Goal: Find specific page/section: Find specific page/section

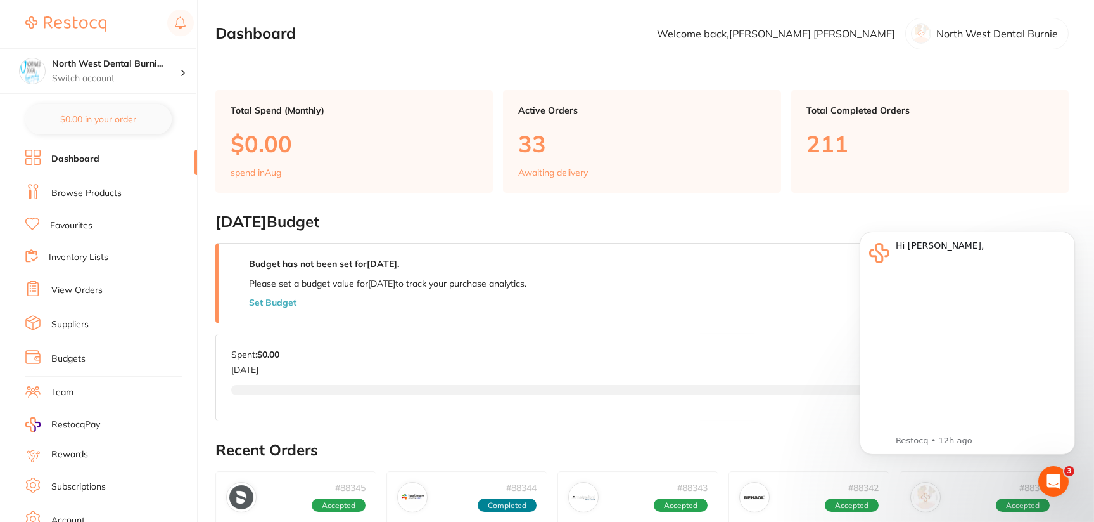
click at [126, 195] on li "Browse Products" at bounding box center [111, 193] width 172 height 19
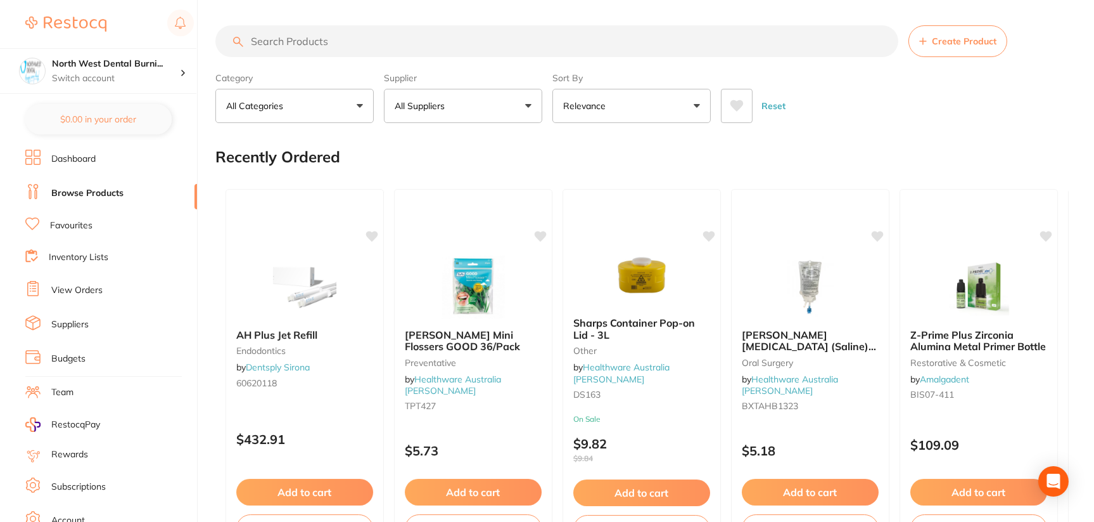
click at [402, 46] on input "search" at bounding box center [556, 41] width 683 height 32
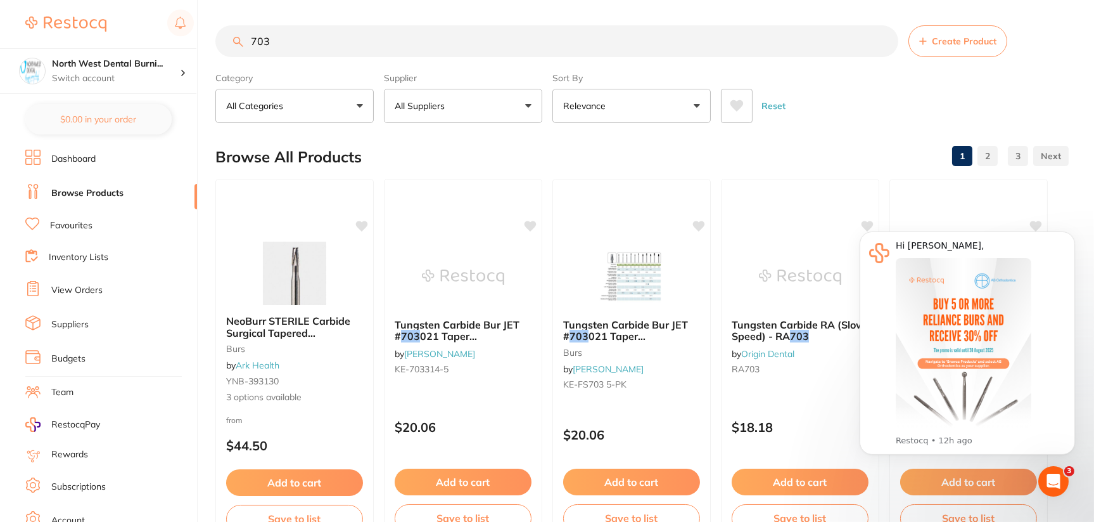
click at [374, 46] on input "703" at bounding box center [556, 41] width 683 height 32
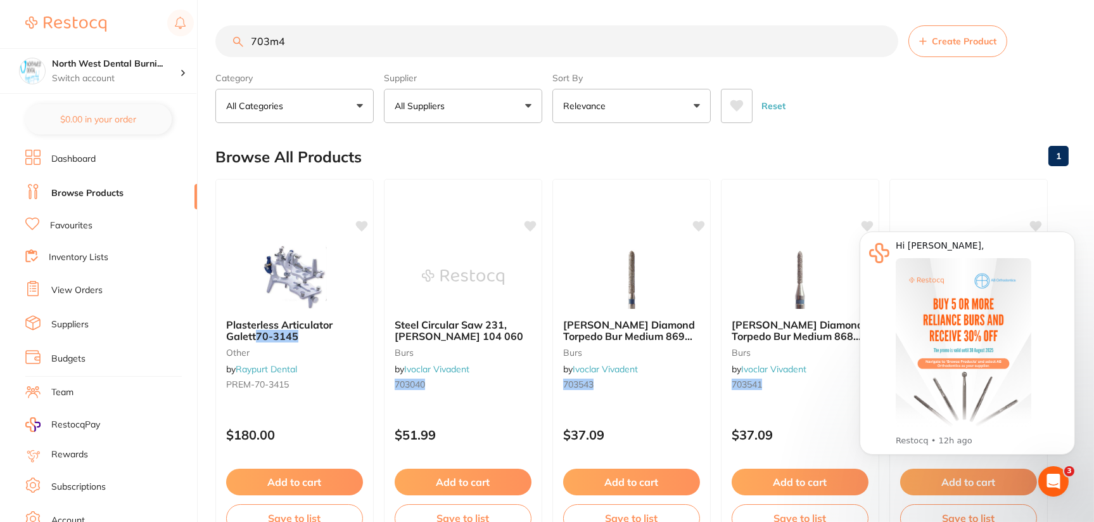
click at [527, 117] on button "All Suppliers" at bounding box center [463, 106] width 158 height 34
paste input "HP-SD703M4-N"
drag, startPoint x: 329, startPoint y: 43, endPoint x: 99, endPoint y: 30, distance: 229.8
click at [99, 30] on div "$417.68 North West Dental Burni... Switch account Riaz [MEDICAL_DATA] Experteet…" at bounding box center [547, 261] width 1094 height 522
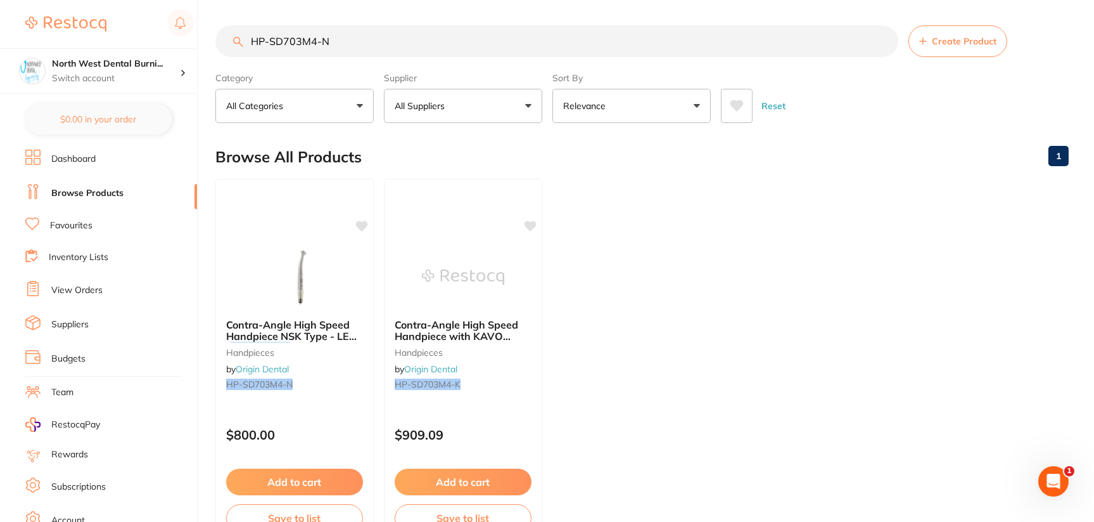
click at [659, 286] on ul "Contra-Angle High Speed Handpiece NSK Type - LED ( SD703M4-N ) handpieces by Or…" at bounding box center [642, 361] width 854 height 364
click at [714, 293] on ul "Contra-Angle High Speed Handpiece NSK Type - LED ( SD703M4-N ) handpieces by Or…" at bounding box center [642, 361] width 854 height 364
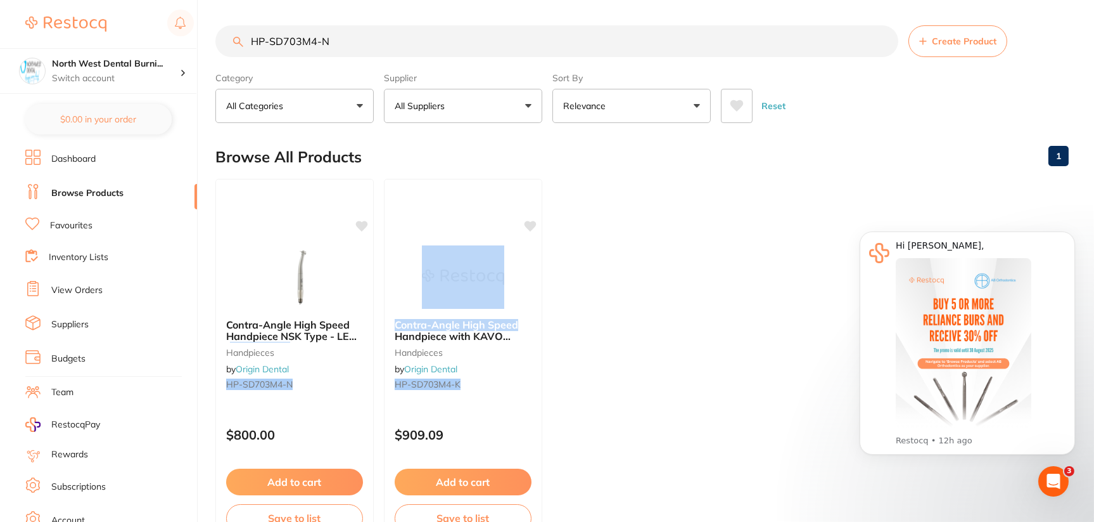
click at [704, 308] on ul "Contra-Angle High Speed Handpiece NSK Type - LED ( SD703M4-N ) handpieces by Or…" at bounding box center [642, 361] width 854 height 364
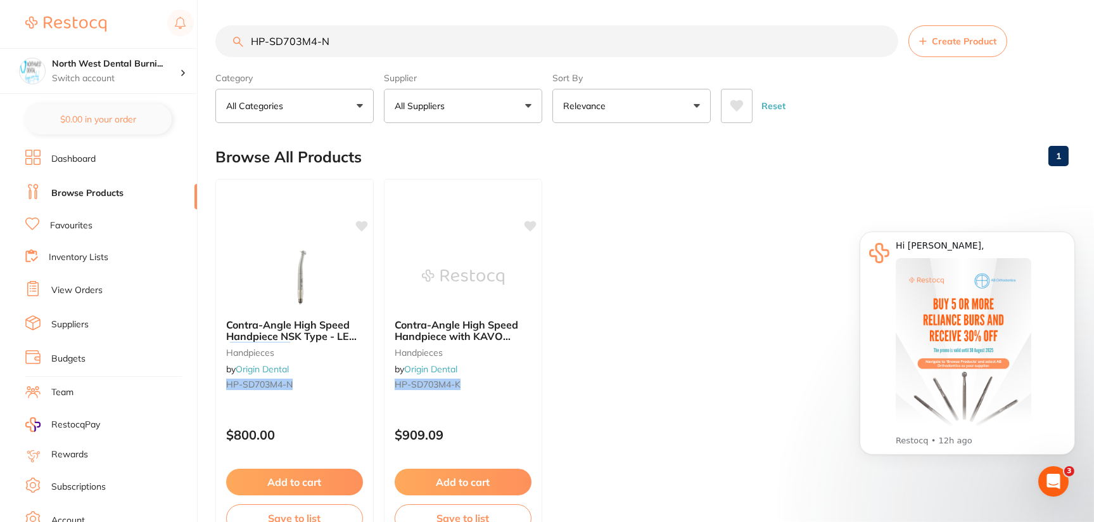
drag, startPoint x: 347, startPoint y: 41, endPoint x: 72, endPoint y: 27, distance: 276.0
click at [72, 27] on div "$417.68 North West Dental Burni... Switch account Riaz [MEDICAL_DATA] Experteet…" at bounding box center [547, 261] width 1094 height 522
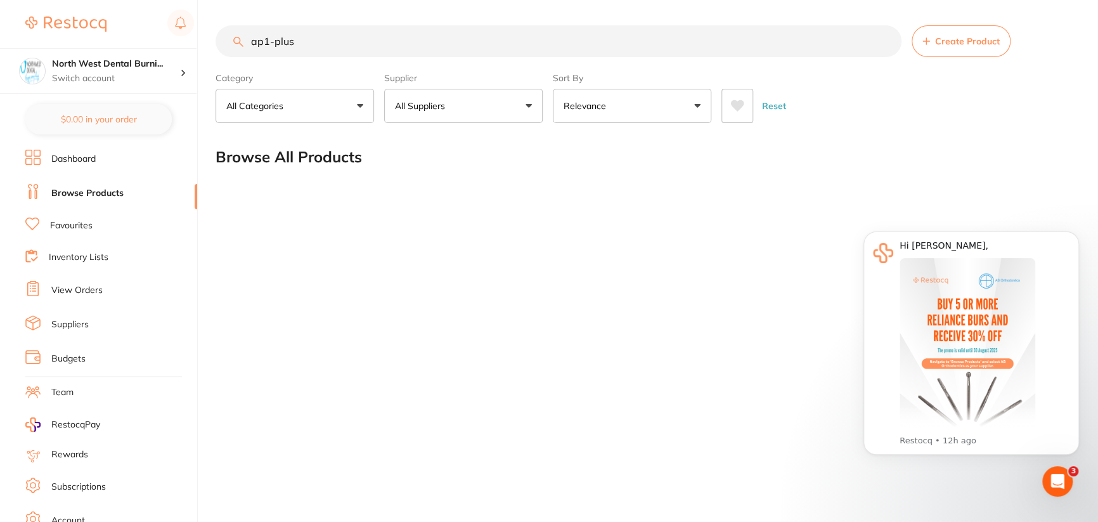
drag, startPoint x: 342, startPoint y: 46, endPoint x: 163, endPoint y: 37, distance: 178.9
click at [163, 37] on div "$417.68 North West Dental Burni... Switch account Riaz [MEDICAL_DATA] Experteet…" at bounding box center [549, 261] width 1098 height 522
paste input "HP-AP1 P"
type input "HP-AP1 Plus"
